Goal: Task Accomplishment & Management: Complete application form

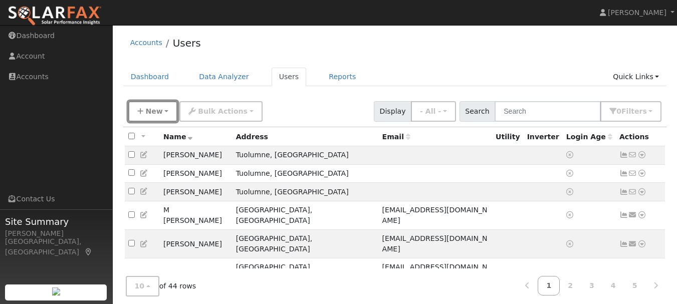
click at [147, 113] on span "New" at bounding box center [153, 111] width 17 height 8
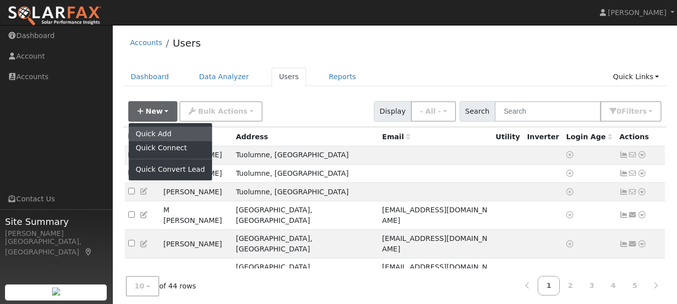
click at [152, 136] on link "Quick Add" at bounding box center [170, 134] width 83 height 14
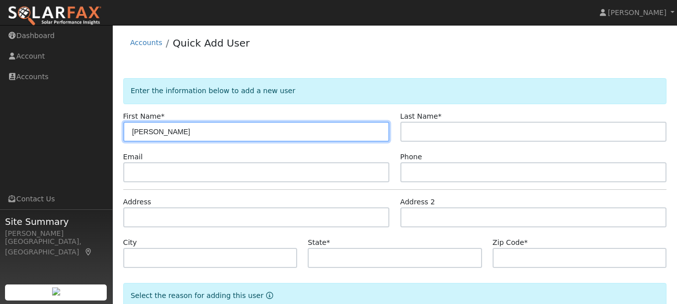
type input "Justinne"
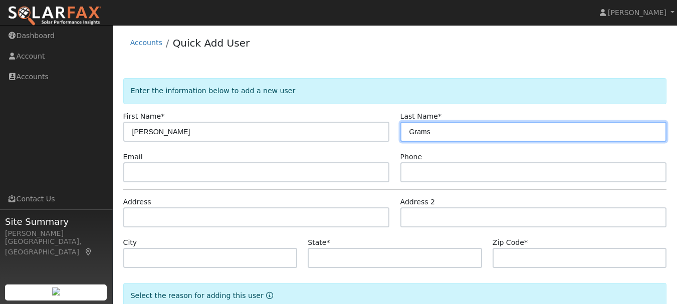
type input "Grams"
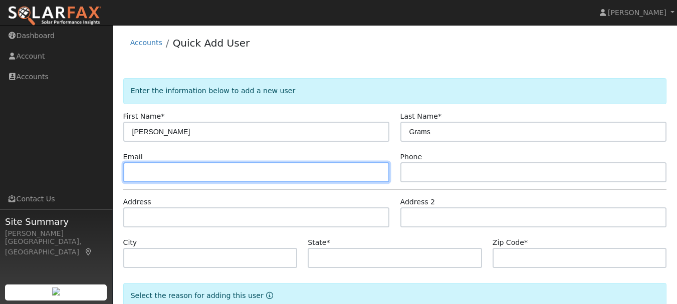
click at [167, 176] on input "text" at bounding box center [256, 172] width 267 height 20
type input "biz.lsec@gmail.com"
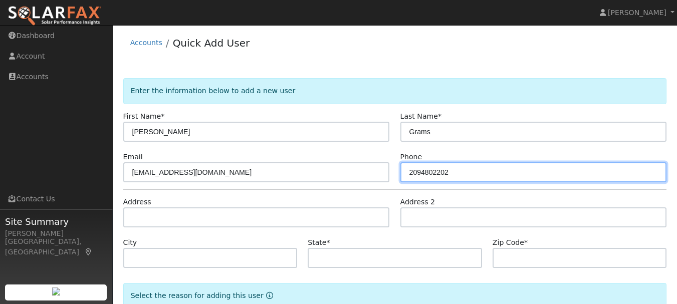
type input "2094802202"
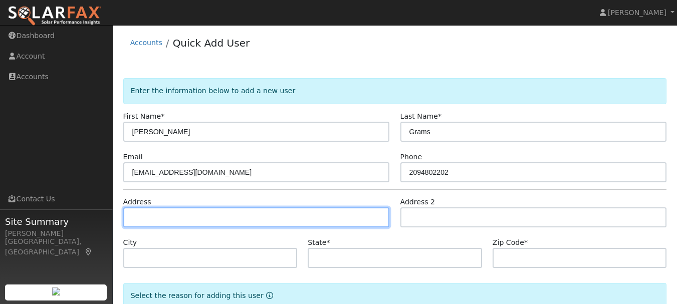
click at [153, 217] on input "text" at bounding box center [256, 218] width 267 height 20
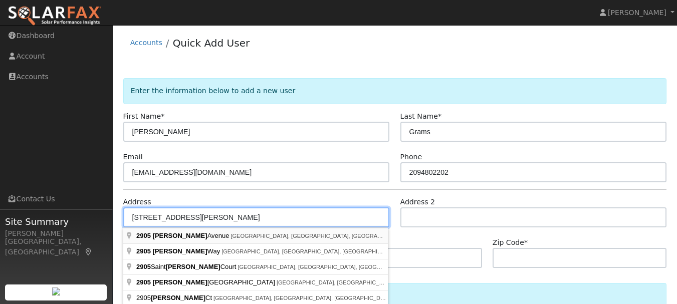
type input "2905 Christina Avenue"
type input "Stockton"
type input "CA"
type input "95204"
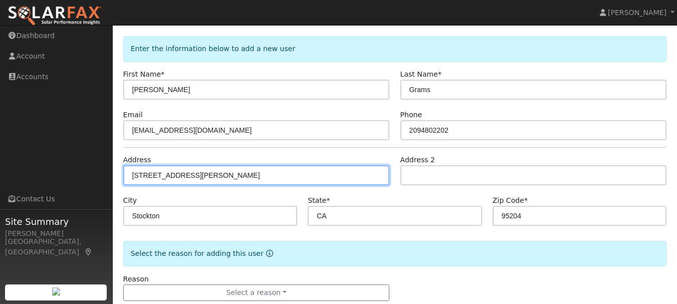
scroll to position [64, 0]
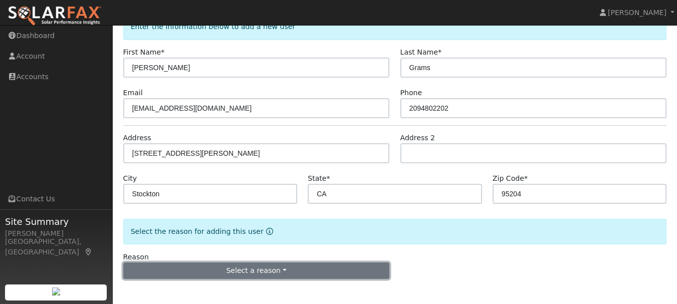
click at [254, 268] on button "Select a reason" at bounding box center [256, 271] width 267 height 17
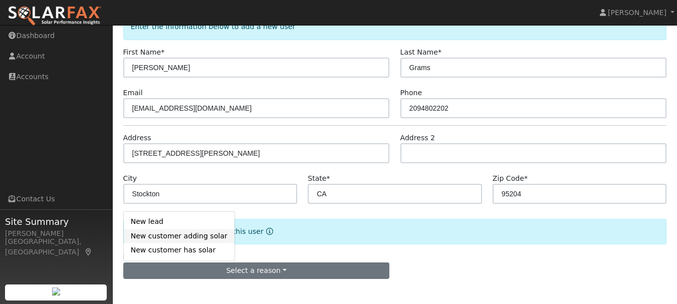
click at [163, 237] on link "New customer adding solar" at bounding box center [179, 236] width 111 height 14
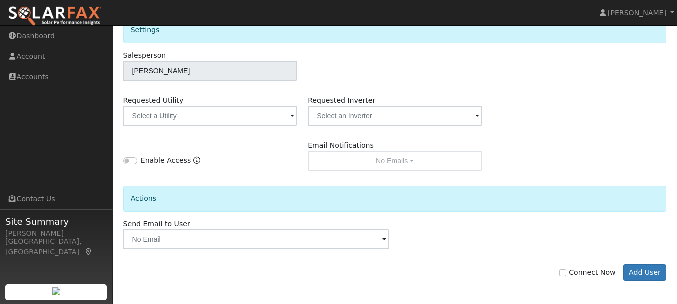
scroll to position [344, 0]
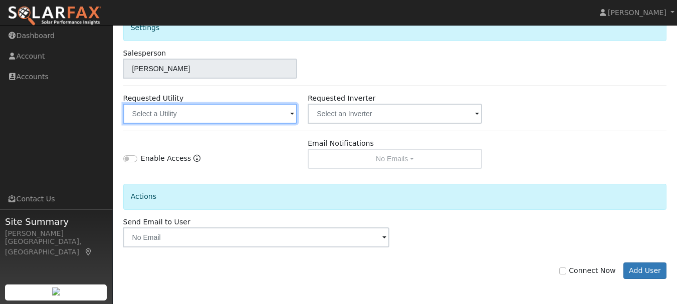
click at [178, 117] on input "text" at bounding box center [210, 114] width 175 height 20
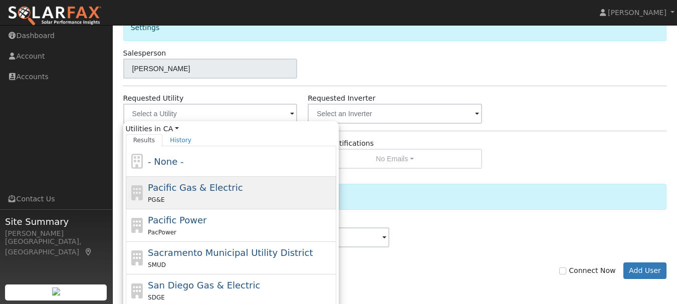
click at [193, 190] on span "Pacific Gas & Electric" at bounding box center [195, 188] width 95 height 11
type input "Pacific Gas & Electric"
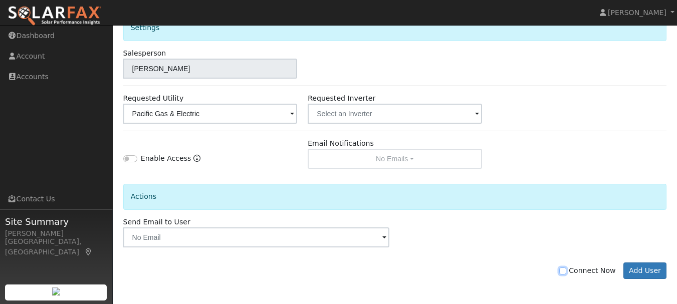
click at [567, 269] on input "Connect Now" at bounding box center [563, 271] width 7 height 7
checkbox input "true"
click at [644, 270] on button "Add User" at bounding box center [646, 271] width 44 height 17
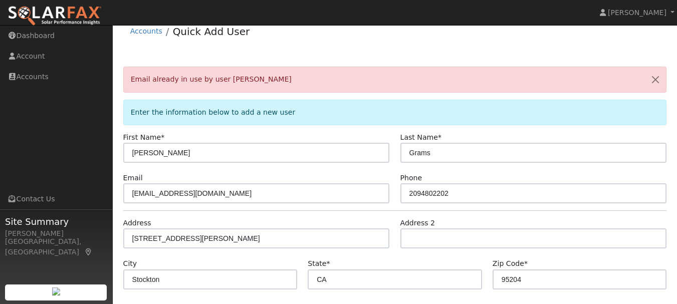
scroll to position [0, 0]
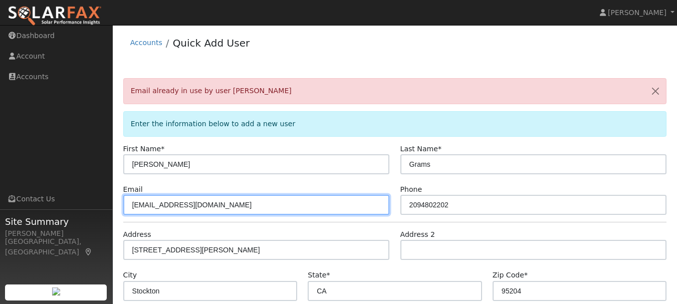
click at [158, 204] on input "biz.lsec@gmail.com" at bounding box center [256, 205] width 267 height 20
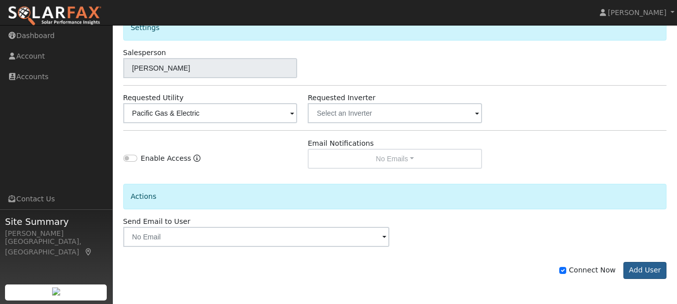
type input "biz.lsec+@gmail.com"
click at [647, 270] on button "Add User" at bounding box center [646, 270] width 44 height 17
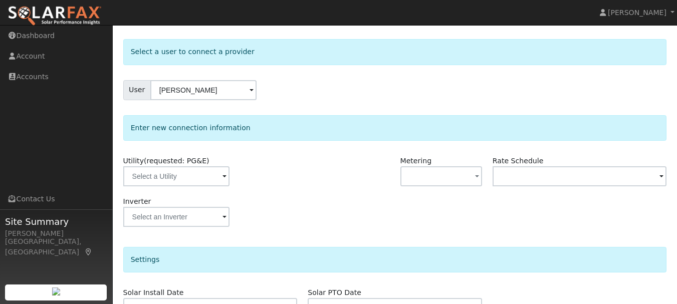
scroll to position [61, 0]
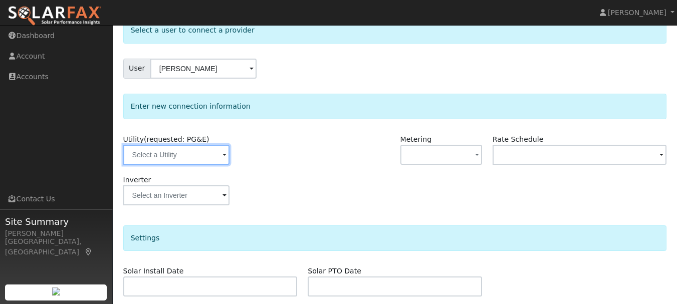
click at [210, 156] on input "text" at bounding box center [176, 155] width 106 height 20
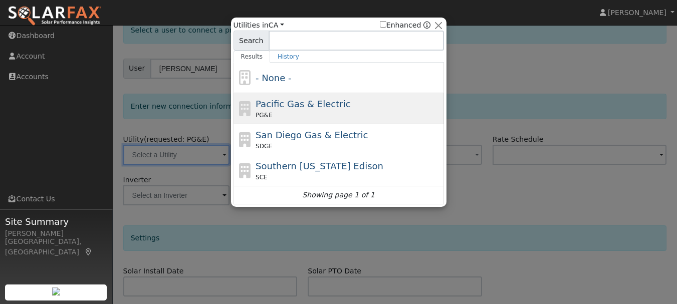
click at [315, 112] on div "PG&E" at bounding box center [349, 115] width 186 height 9
type input "PG&E"
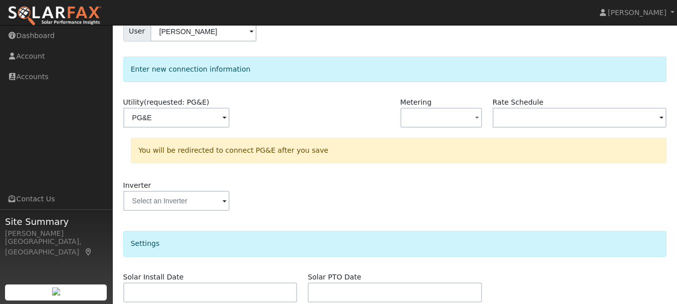
scroll to position [225, 0]
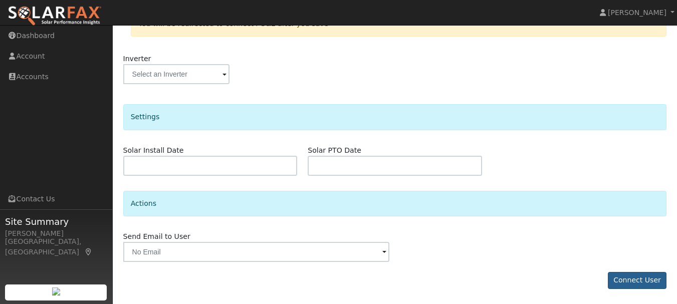
click at [644, 282] on button "Connect User" at bounding box center [637, 280] width 59 height 17
